Goal: Check status: Check status

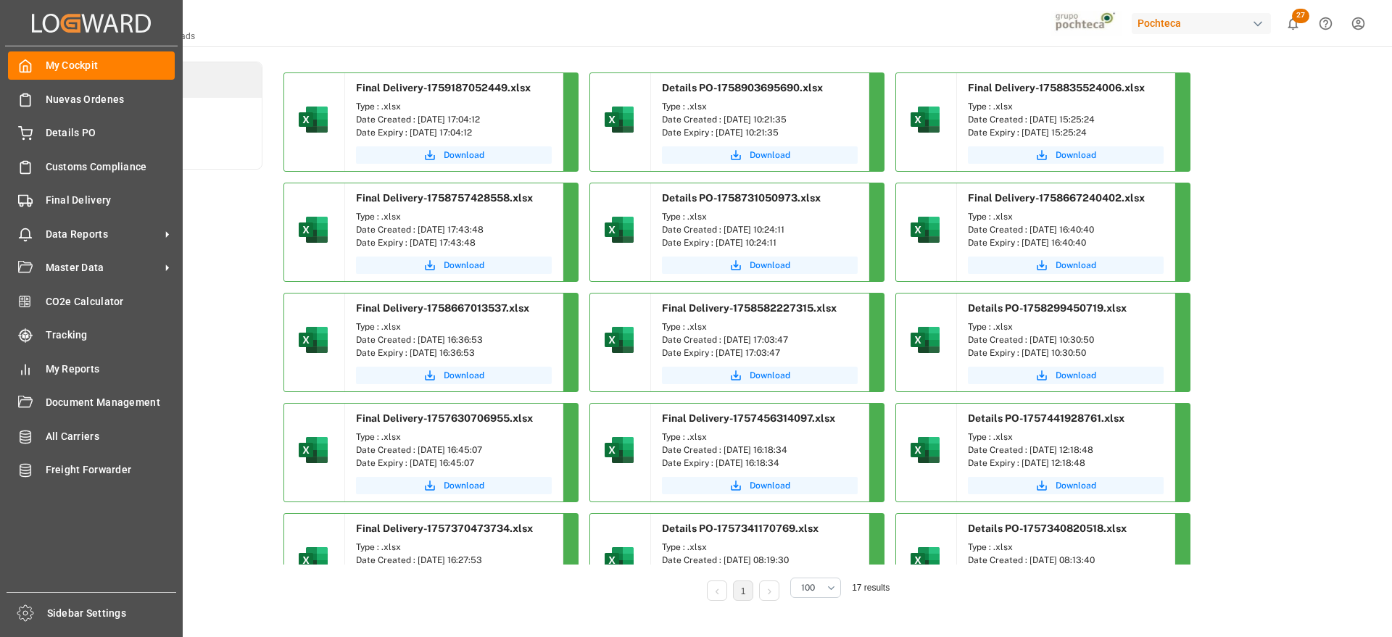
click at [21, 117] on div "My Cockpit My Cockpit Nuevas Ordenes Nuevas Ordenes Details PO Details PO Custo…" at bounding box center [91, 319] width 173 height 546
click at [47, 124] on div "Details PO Details PO" at bounding box center [91, 133] width 167 height 28
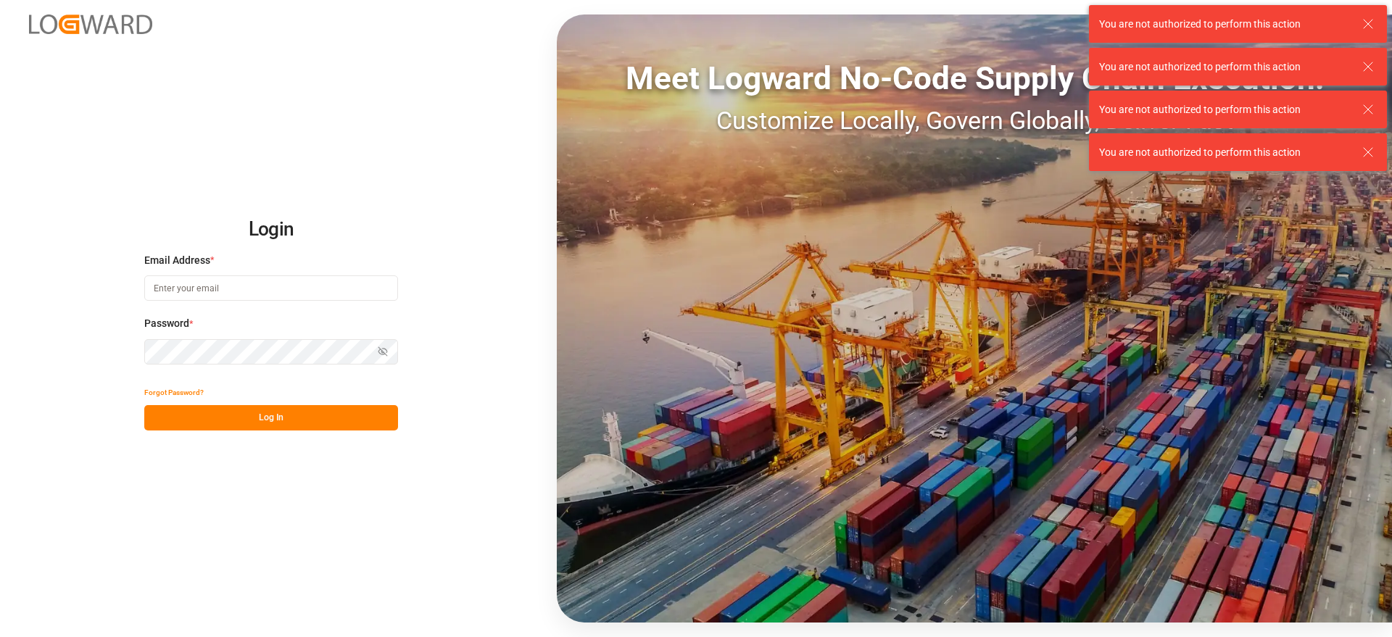
type input "[EMAIL_ADDRESS][DOMAIN_NAME]"
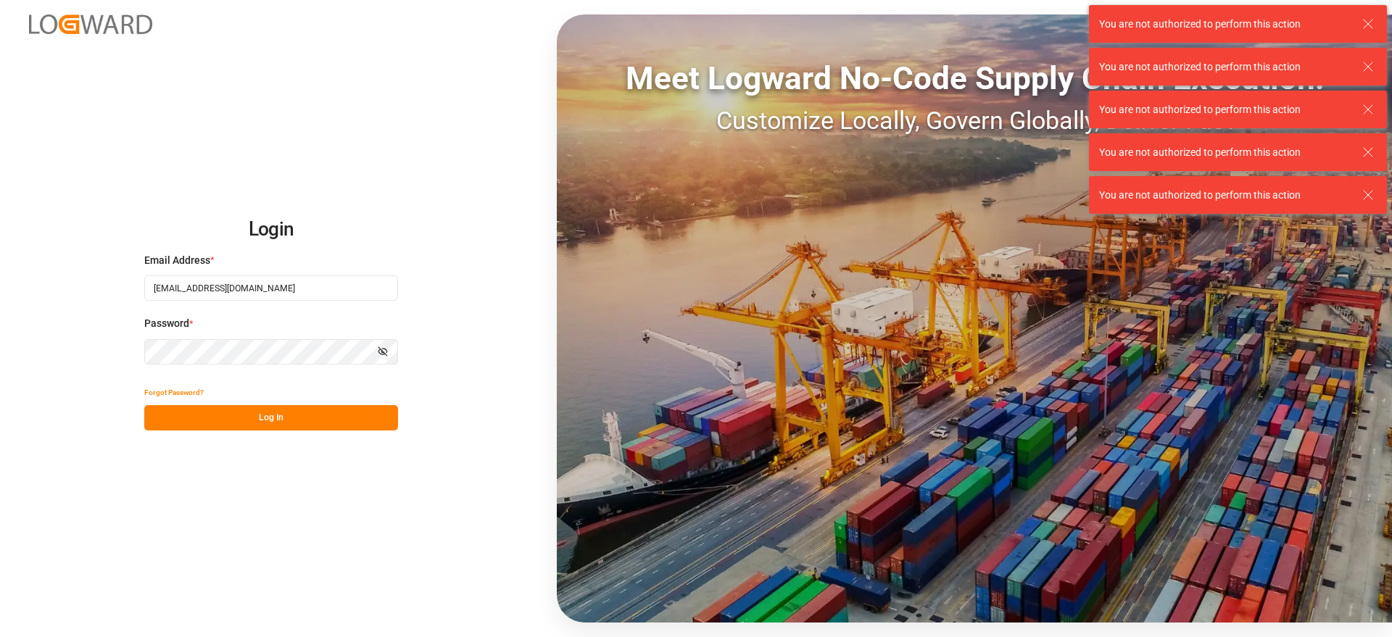
click at [311, 412] on button "Log In" at bounding box center [271, 417] width 254 height 25
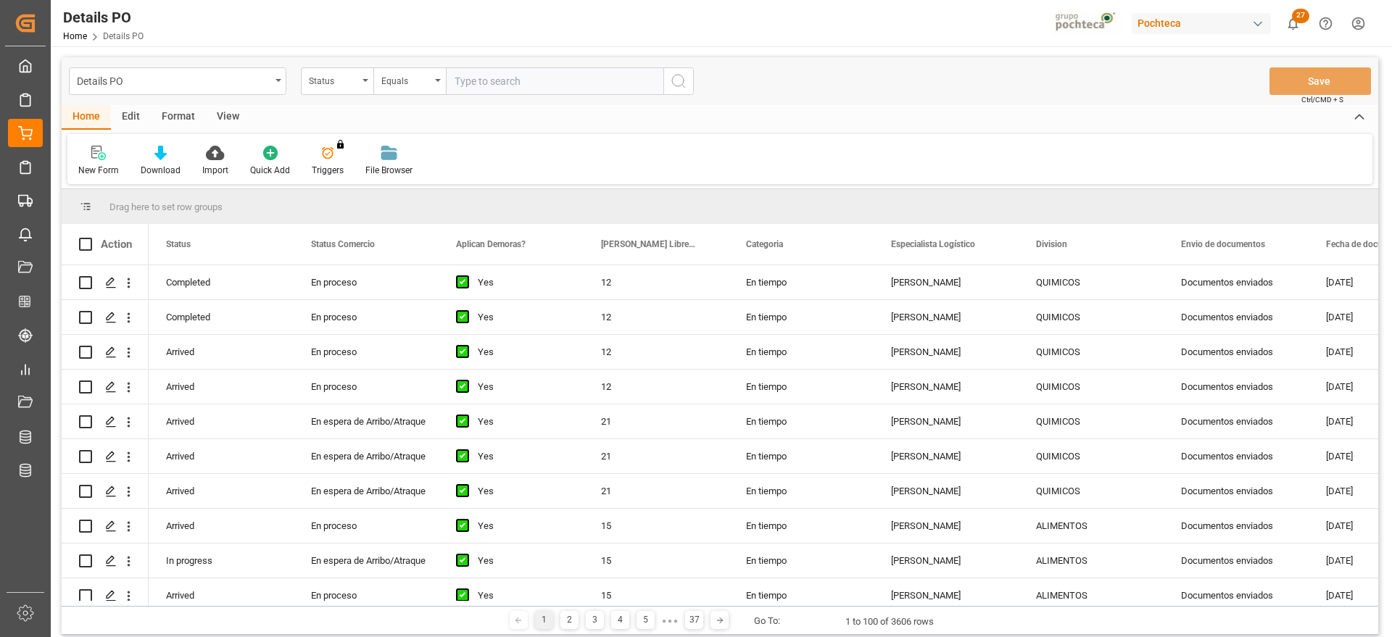
click at [352, 84] on div "Status" at bounding box center [333, 79] width 49 height 17
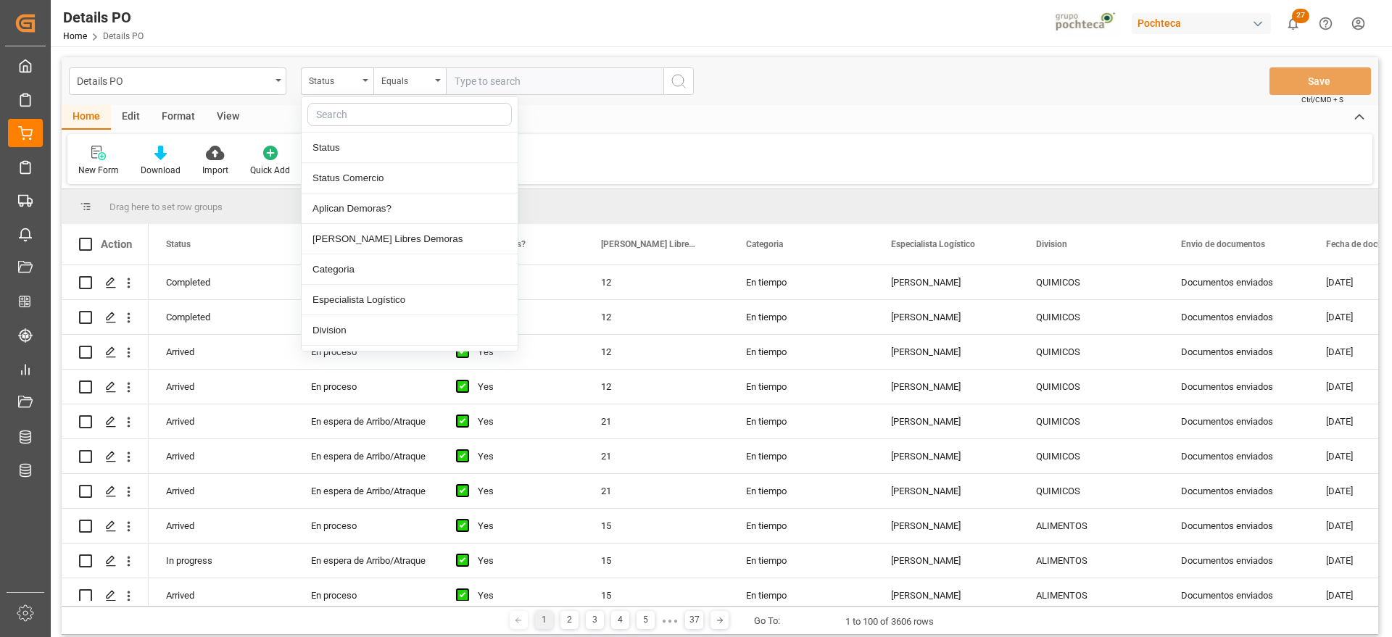
click at [360, 123] on input "text" at bounding box center [409, 114] width 204 height 23
type input "orde"
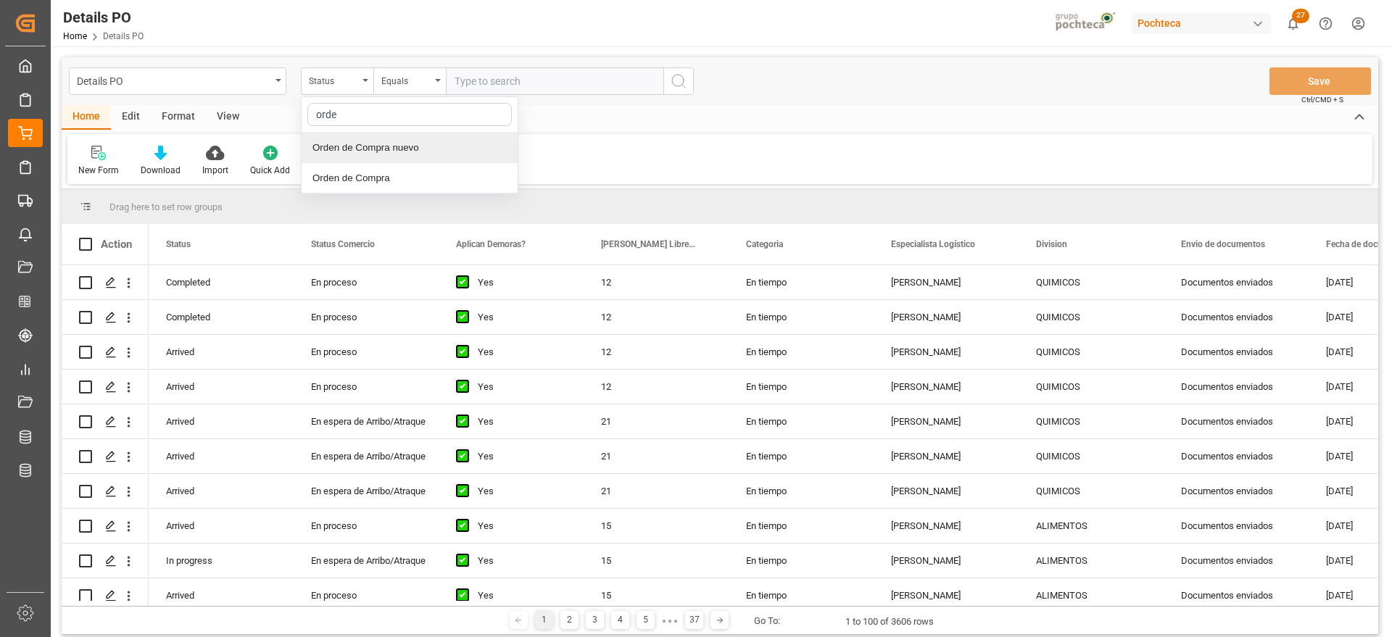
click at [359, 144] on div "Orden de Compra nuevo" at bounding box center [410, 148] width 216 height 30
click at [494, 73] on input "text" at bounding box center [555, 81] width 218 height 28
paste input "5000307497"
type input "5000307497"
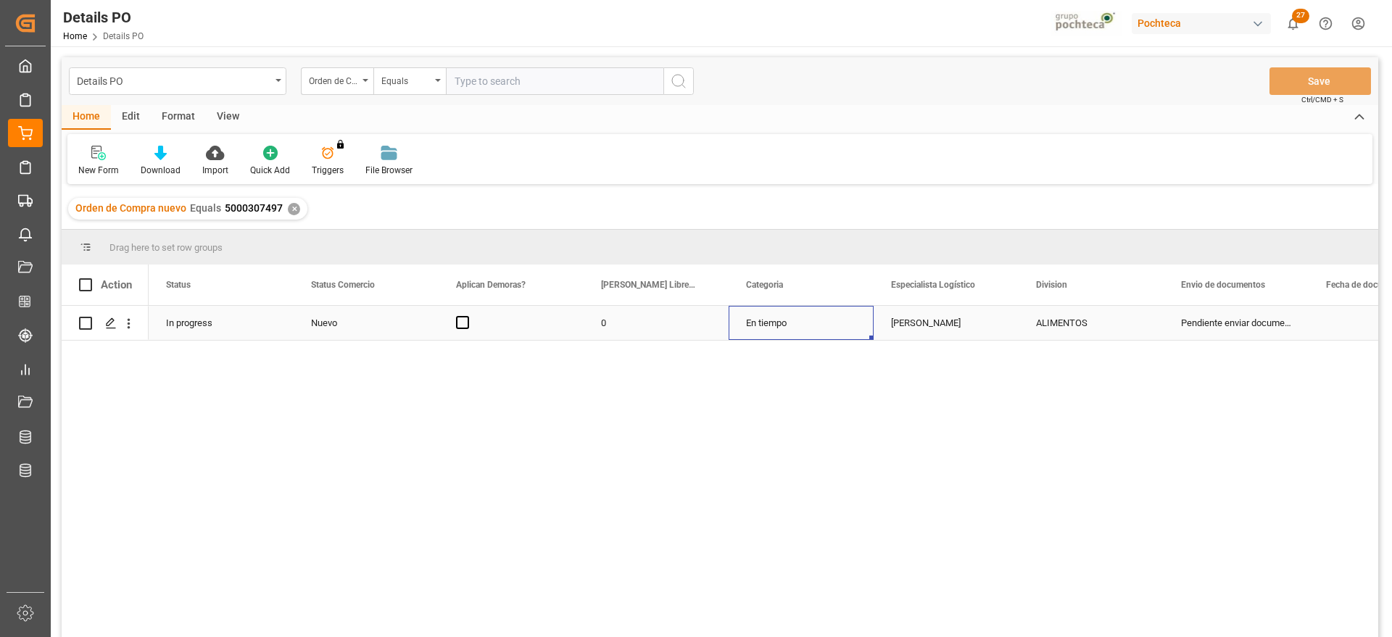
click at [757, 328] on div "En tiempo" at bounding box center [801, 323] width 145 height 34
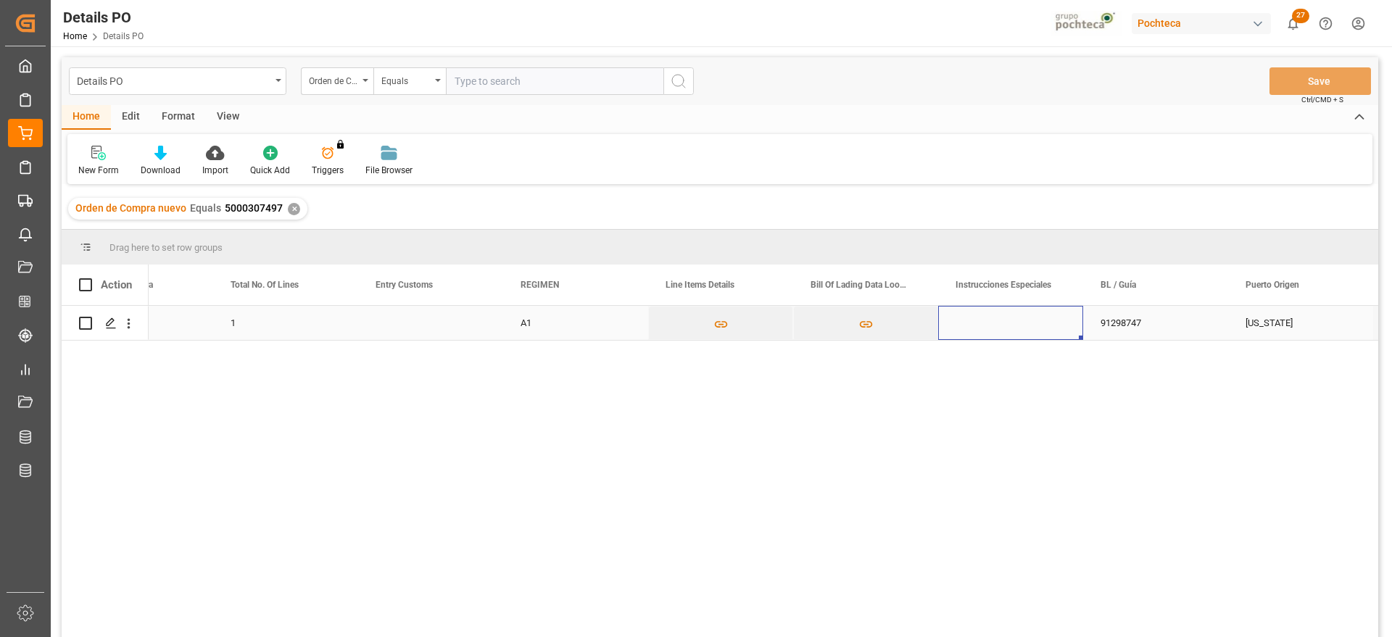
click at [973, 319] on div "Press SPACE to select this row." at bounding box center [1010, 323] width 145 height 34
click at [973, 319] on div "No Template Defined!" at bounding box center [1010, 372] width 145 height 132
click at [973, 319] on div "No Template Defined!" at bounding box center [1011, 372] width 122 height 109
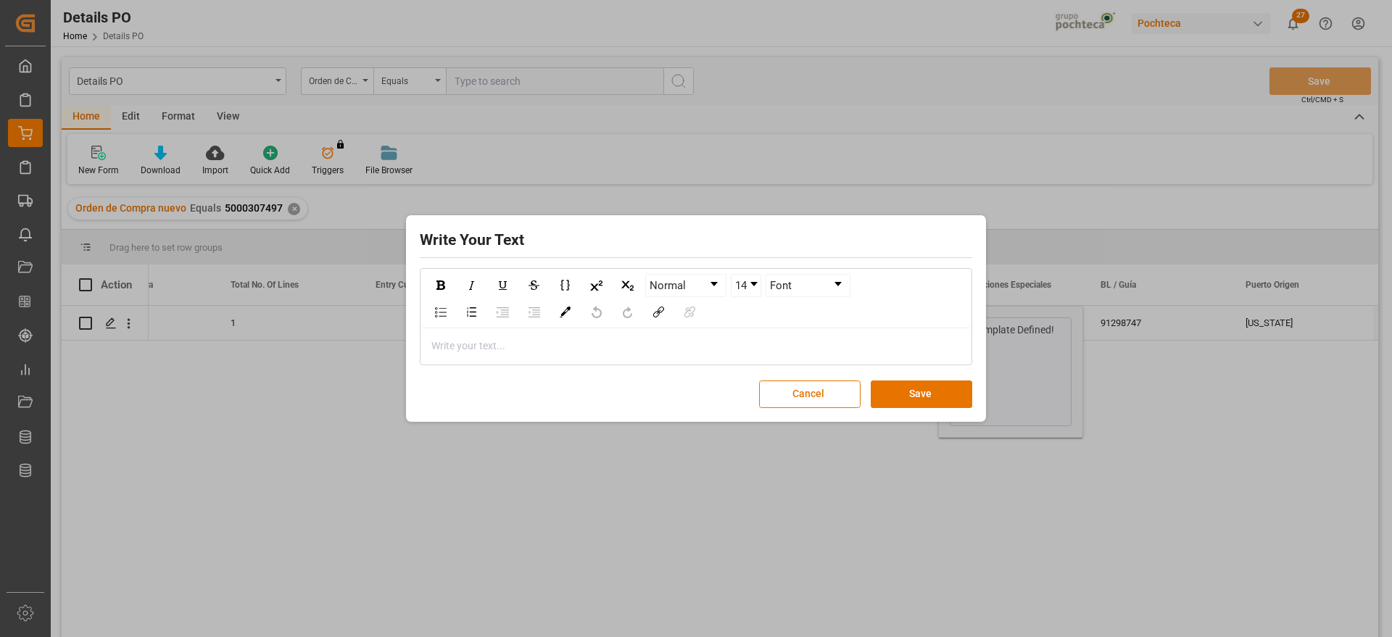
click at [734, 344] on div "rdw-editor" at bounding box center [696, 346] width 529 height 15
click at [911, 400] on button "Save" at bounding box center [922, 395] width 102 height 28
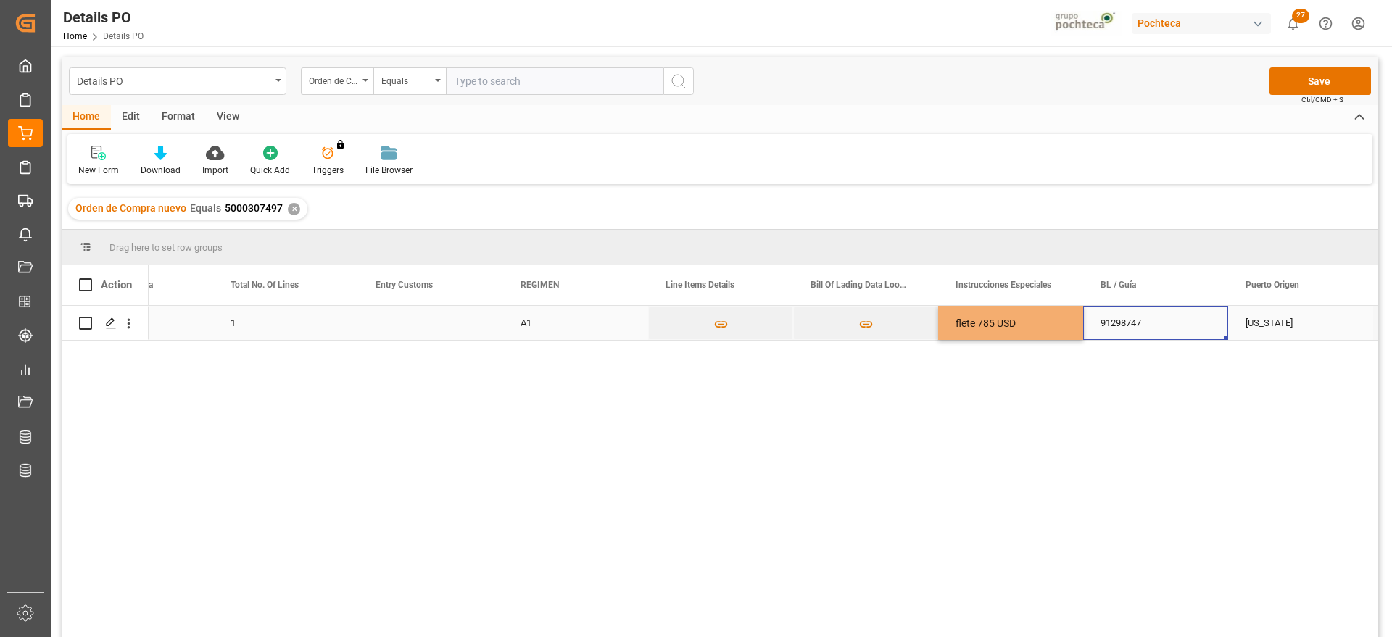
click at [1146, 326] on div "91298747" at bounding box center [1155, 323] width 145 height 34
click at [1288, 70] on button "Save" at bounding box center [1321, 81] width 102 height 28
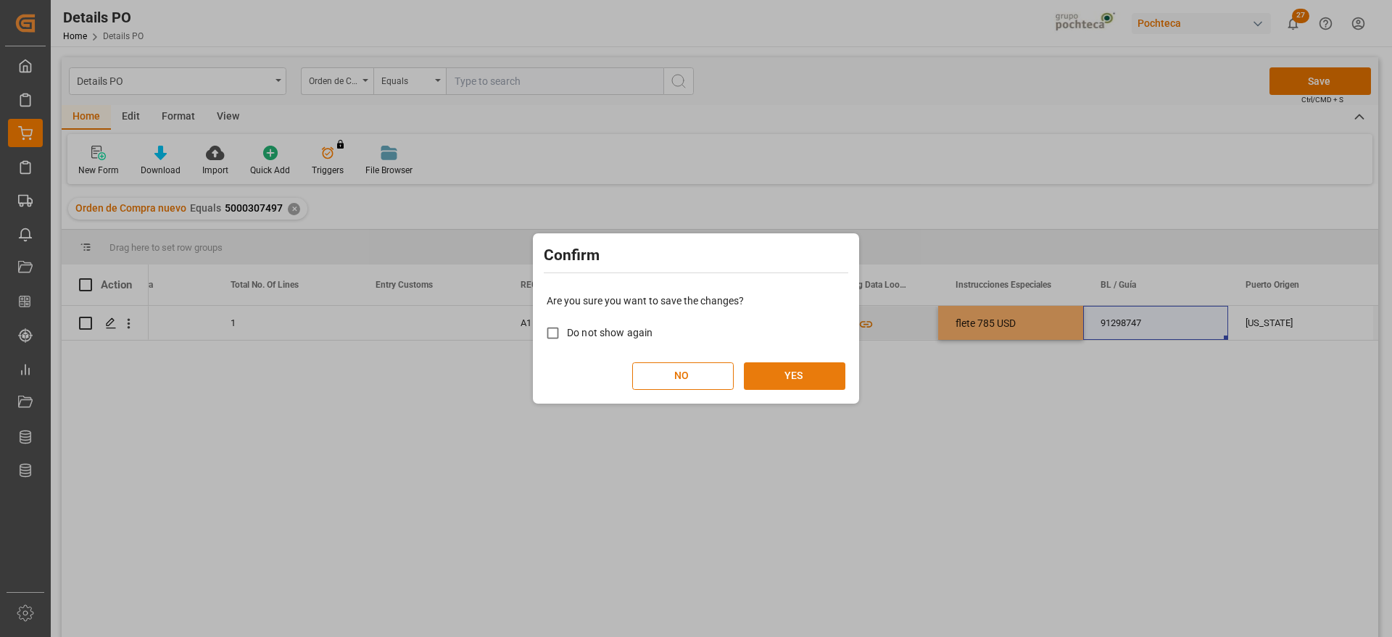
click at [777, 375] on button "YES" at bounding box center [795, 377] width 102 height 28
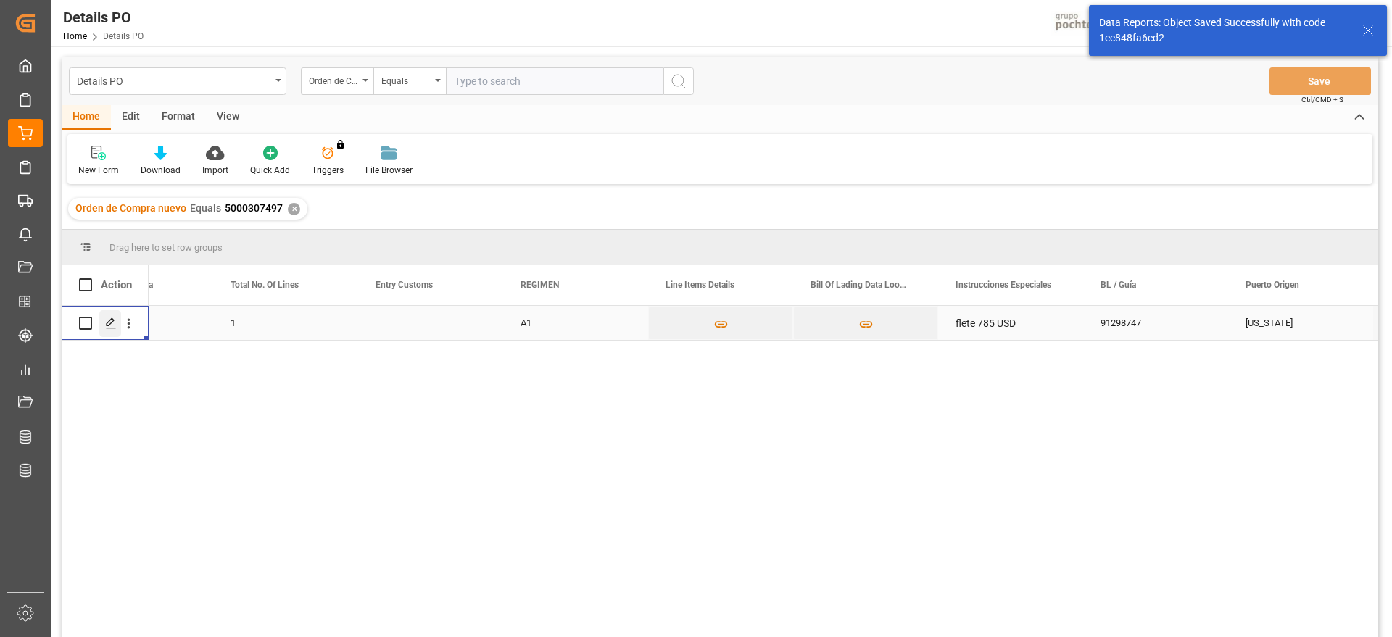
click at [113, 326] on icon "Press SPACE to select this row." at bounding box center [111, 324] width 12 height 12
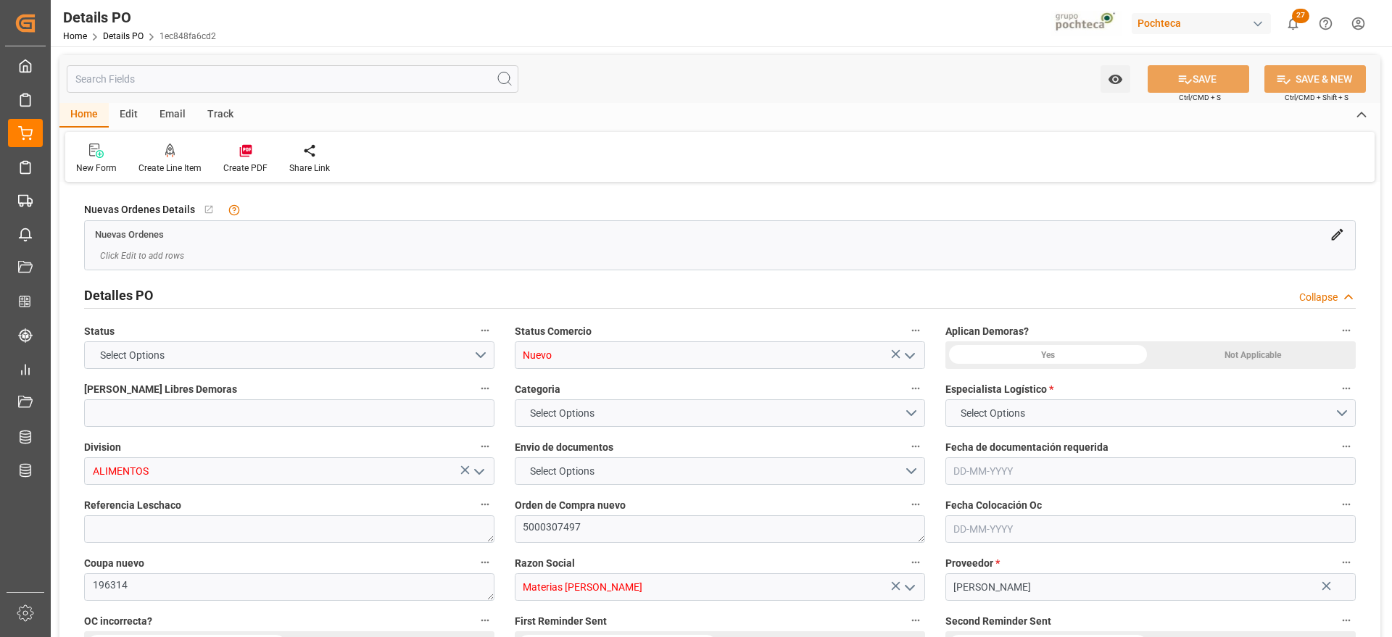
type input "0"
type input "[DATE]"
click at [251, 152] on icon at bounding box center [246, 151] width 15 height 15
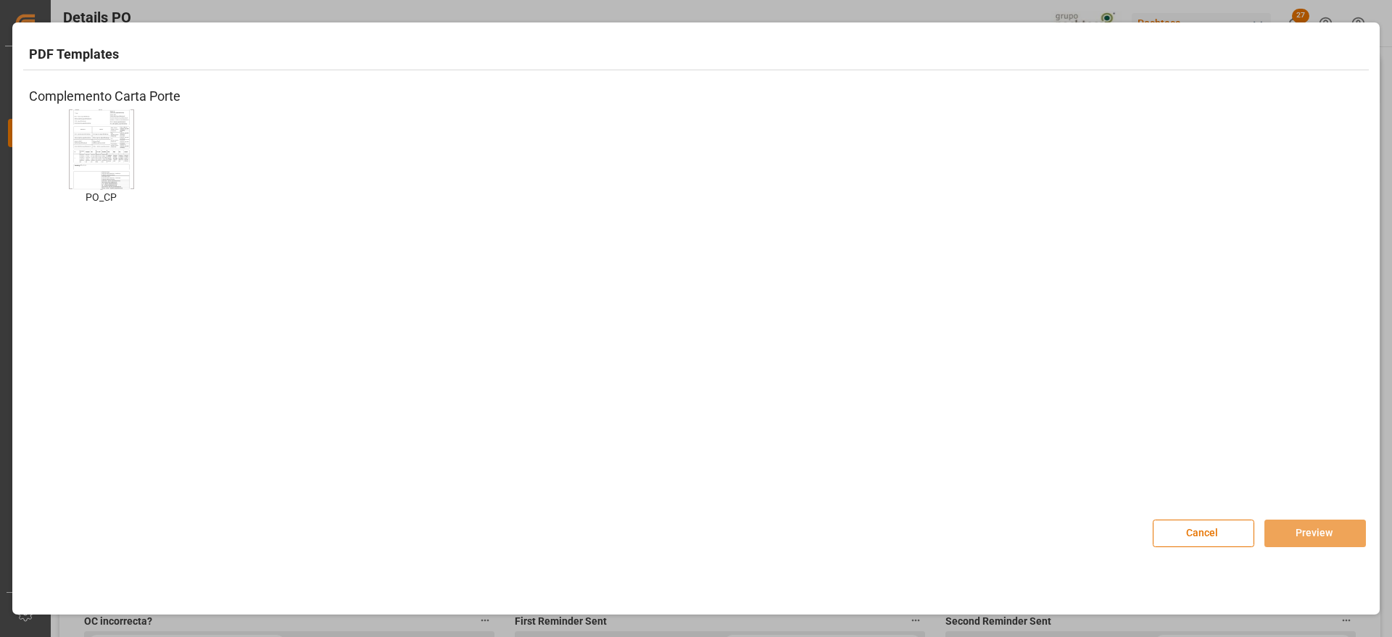
click at [88, 128] on img at bounding box center [102, 149] width 58 height 82
click at [1317, 523] on button "Preview" at bounding box center [1315, 534] width 102 height 28
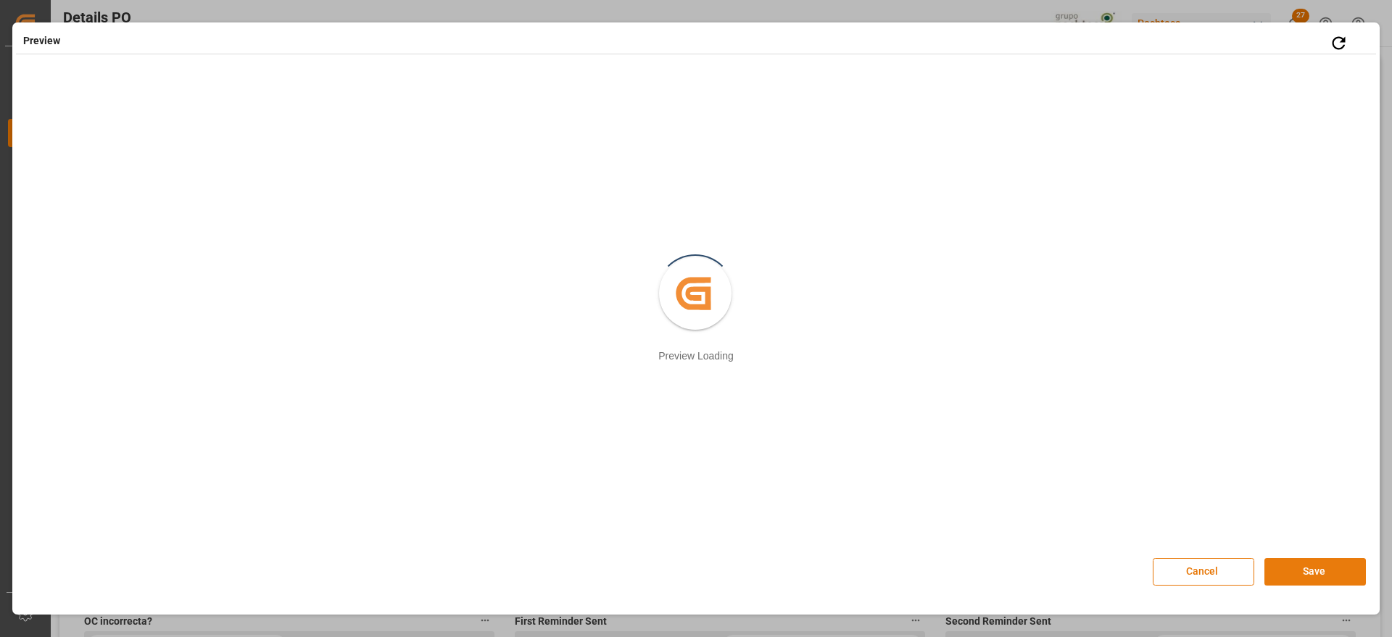
click at [1314, 566] on button "Save" at bounding box center [1315, 572] width 102 height 28
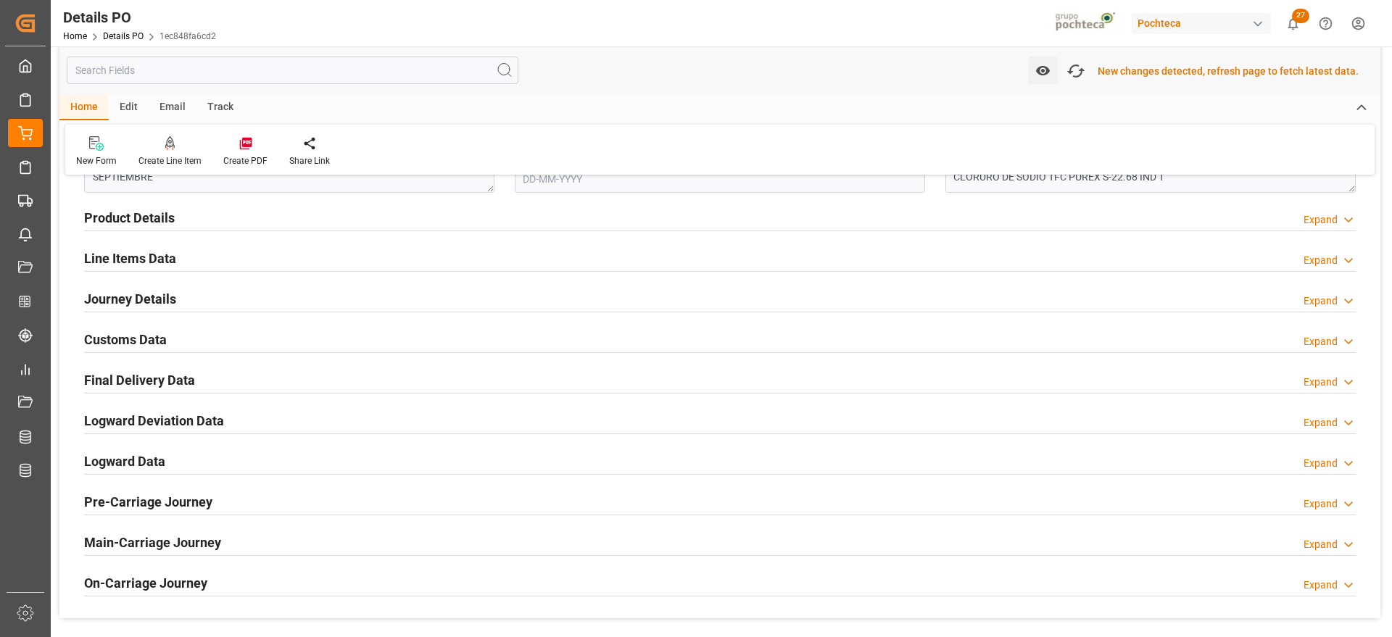
click at [160, 339] on h2 "Customs Data" at bounding box center [125, 340] width 83 height 20
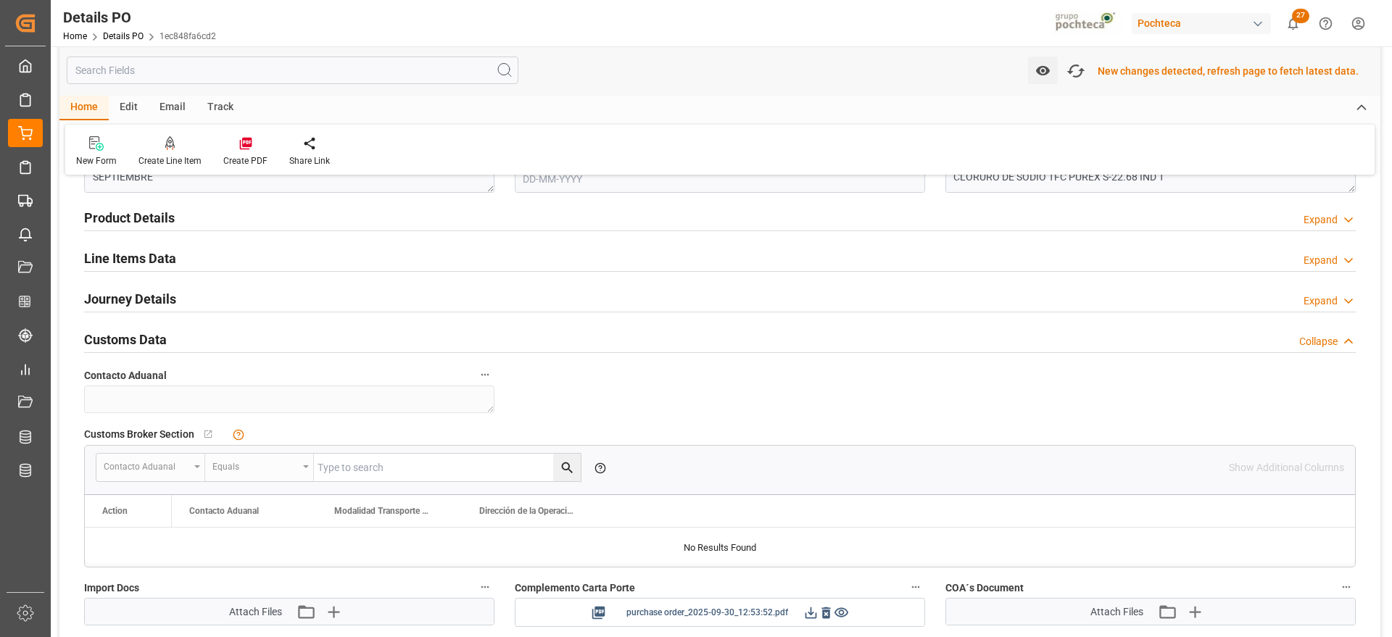
click at [806, 612] on icon at bounding box center [810, 612] width 15 height 15
